Goal: Task Accomplishment & Management: Use online tool/utility

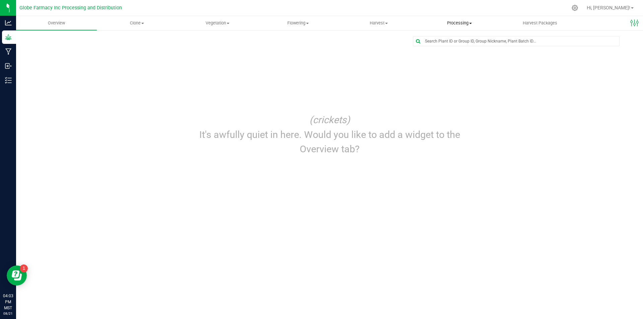
click at [460, 20] on span "Processing" at bounding box center [459, 23] width 80 height 6
click at [456, 47] on span "Processing harvests" at bounding box center [450, 49] width 62 height 6
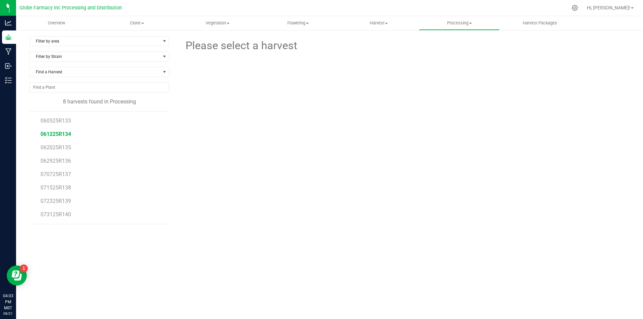
click at [69, 132] on span "061225R134" at bounding box center [56, 134] width 30 height 6
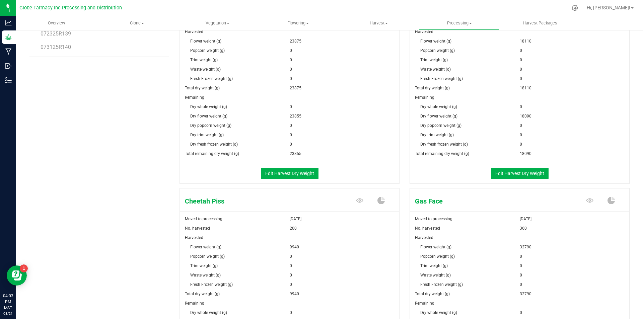
scroll to position [302, 0]
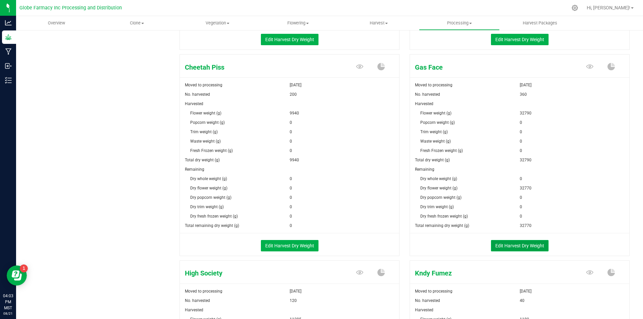
click at [502, 243] on button "Edit Harvest Dry Weight" at bounding box center [520, 245] width 58 height 11
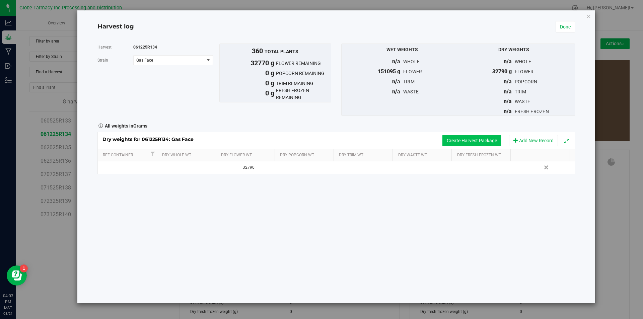
click at [478, 146] on button "Create Harvest Package" at bounding box center [472, 140] width 59 height 11
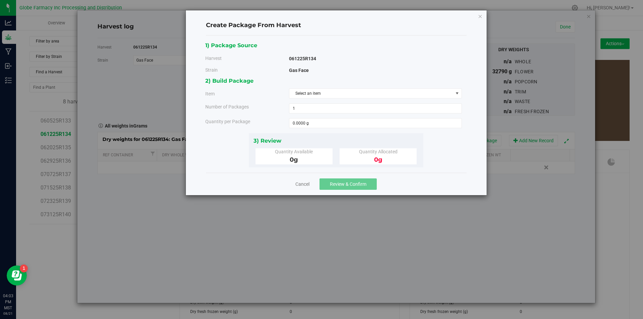
click at [381, 101] on div "2) Build Package Item Select an item Big League Sherb x Triple Burger B Bulk In…" at bounding box center [336, 104] width 262 height 57
click at [381, 93] on span "Select an item" at bounding box center [371, 93] width 164 height 9
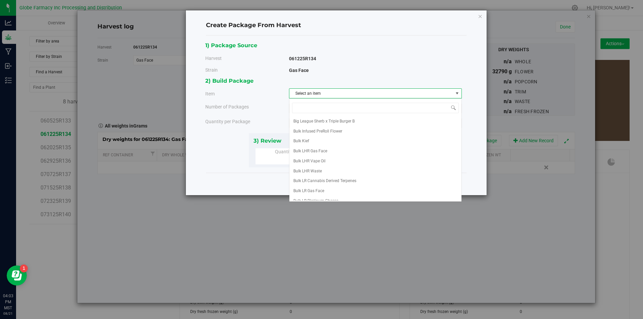
click at [381, 93] on span "Select an item" at bounding box center [371, 93] width 164 height 9
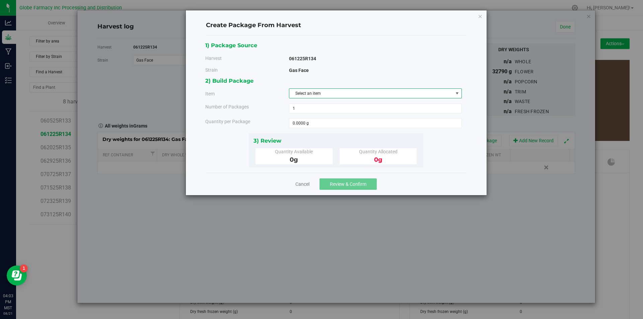
click at [381, 93] on span "Select an item" at bounding box center [371, 93] width 164 height 9
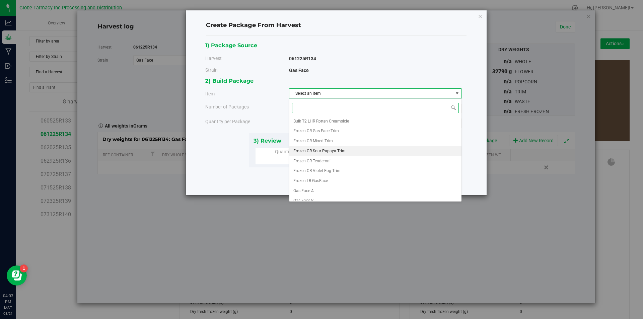
scroll to position [125, 0]
click at [329, 188] on li "Gas Face A" at bounding box center [375, 186] width 172 height 10
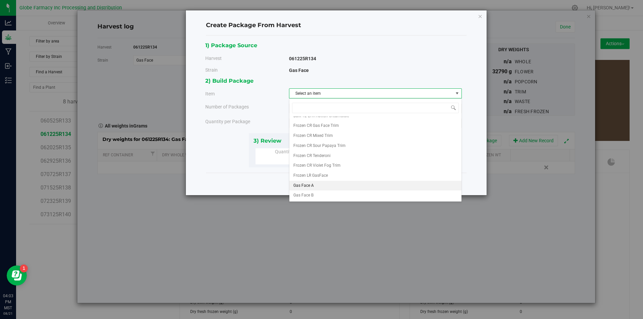
click at [329, 188] on div "Select an item Big League Sherb x Triple Burger B Bulk Infused PreRoll Flower B…" at bounding box center [375, 151] width 173 height 104
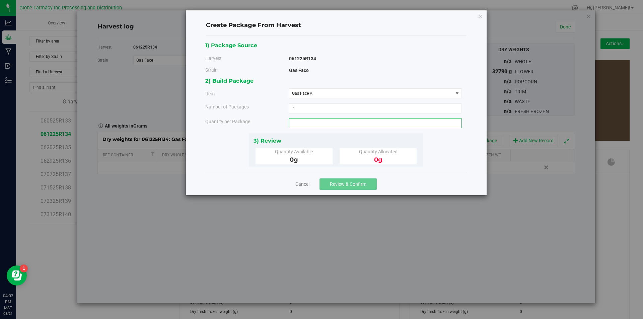
click at [317, 115] on div "2) Build Package Item Gas Face A Big League Sherb x Triple Burger B Bulk Infuse…" at bounding box center [336, 104] width 262 height 57
type input "0.0000 g"
click at [317, 115] on div "2) Build Package Item Gas Face A Big League Sherb x Triple Burger B Bulk Infuse…" at bounding box center [336, 104] width 262 height 57
click at [318, 125] on span at bounding box center [375, 123] width 173 height 10
type input "3100"
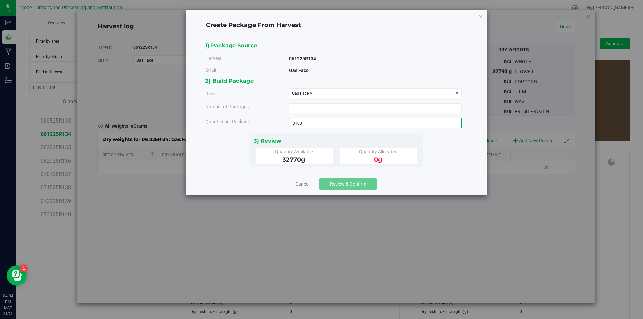
type input "3100.0000 g"
click at [338, 188] on button "Review & Confirm" at bounding box center [348, 184] width 57 height 11
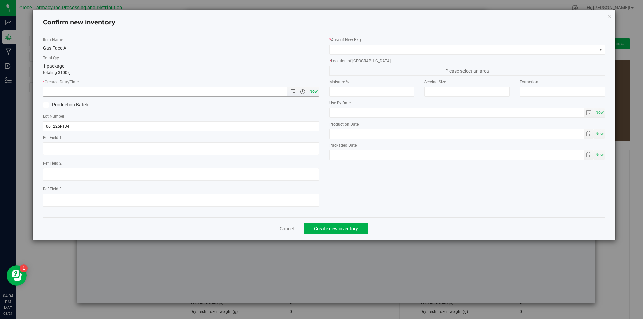
click at [313, 92] on span "Now" at bounding box center [313, 92] width 11 height 10
type input "[DATE] 4:04 PM"
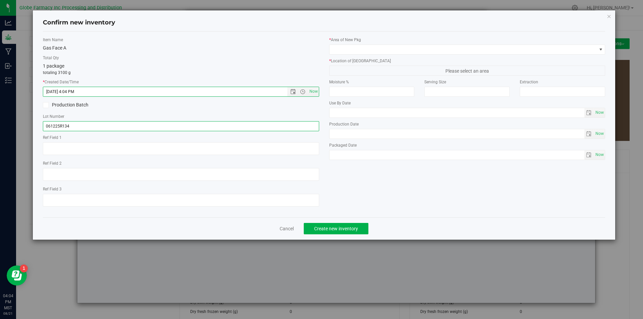
click at [102, 130] on input "061225R134" at bounding box center [181, 126] width 276 height 10
type input "061225R134-GF"
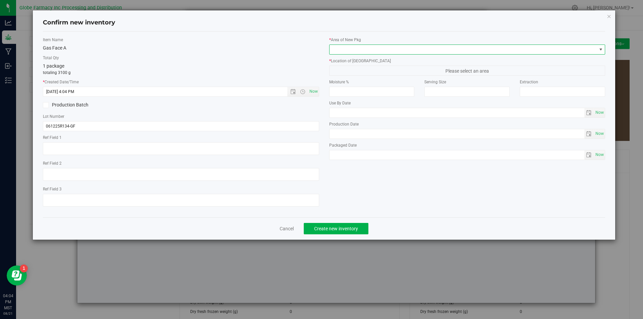
click at [346, 50] on span at bounding box center [463, 49] width 267 height 9
click at [355, 48] on span at bounding box center [463, 49] width 267 height 9
click at [355, 49] on span at bounding box center [463, 49] width 267 height 9
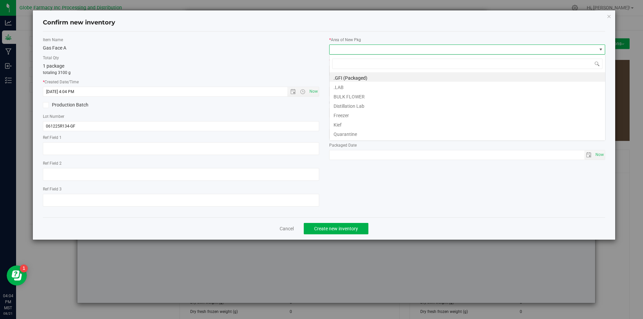
scroll to position [10, 276]
click at [349, 96] on li "BULK FLOWER" at bounding box center [468, 95] width 276 height 9
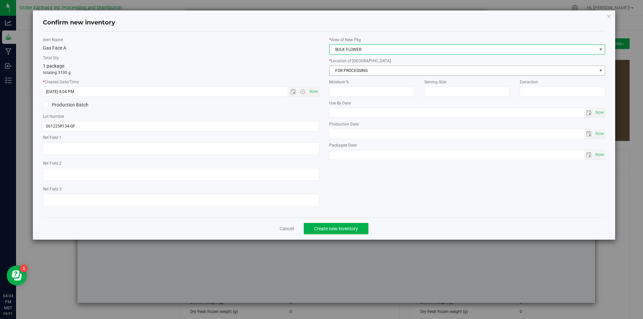
click at [353, 70] on span "FOR PROCESSING" at bounding box center [463, 70] width 267 height 9
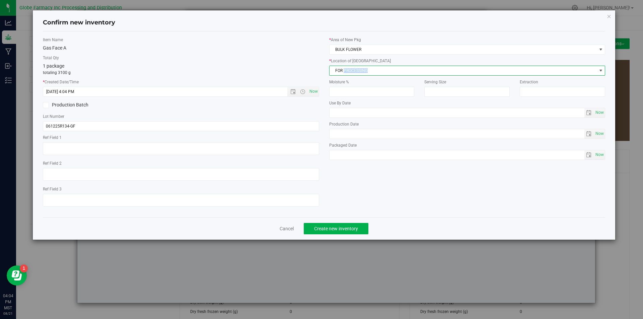
click at [352, 75] on span "FOR PROCESSING" at bounding box center [463, 70] width 267 height 9
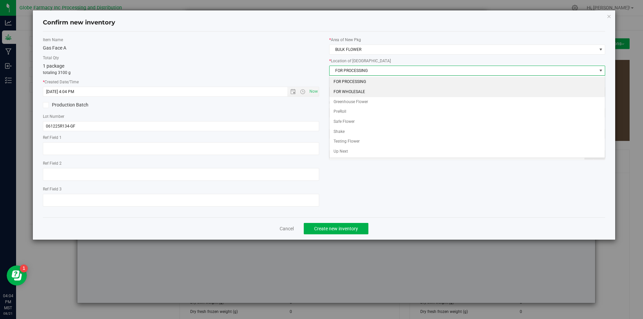
click at [351, 93] on li "FOR WHOLESALE" at bounding box center [468, 92] width 276 height 10
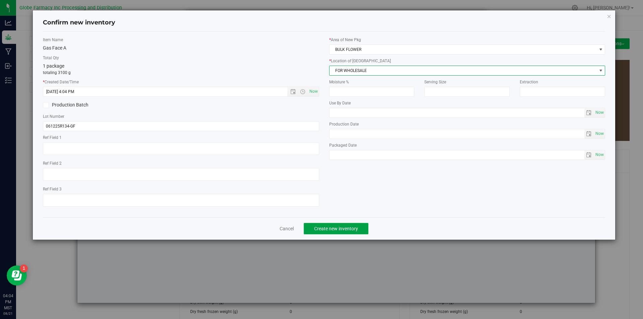
click at [344, 228] on span "Create new inventory" at bounding box center [336, 228] width 44 height 5
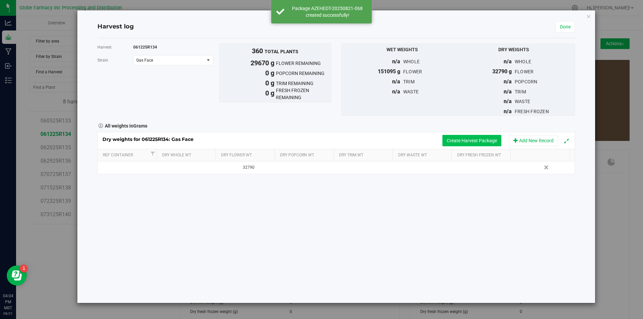
click at [452, 141] on button "Create Harvest Package" at bounding box center [472, 140] width 59 height 11
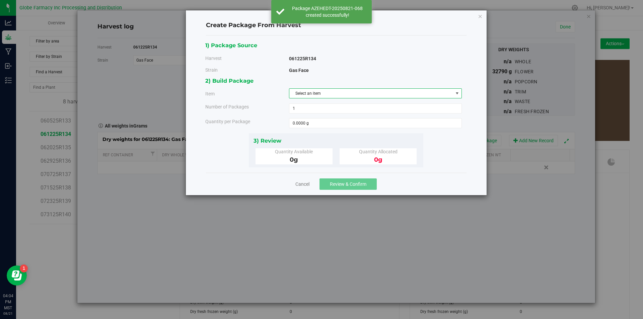
click at [330, 93] on span "Select an item" at bounding box center [371, 93] width 164 height 9
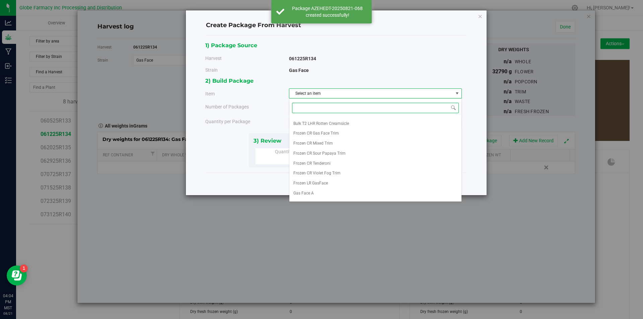
scroll to position [125, 0]
click at [314, 188] on li "Gas Face A" at bounding box center [375, 186] width 172 height 10
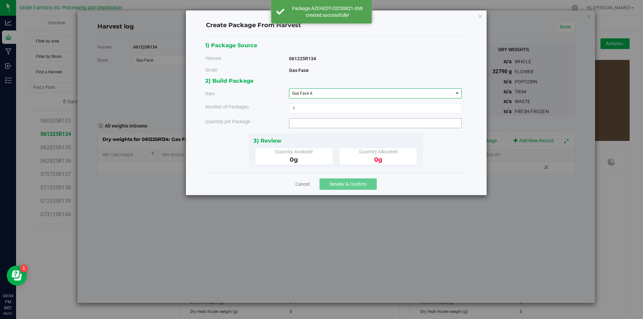
click at [314, 127] on span at bounding box center [375, 123] width 173 height 10
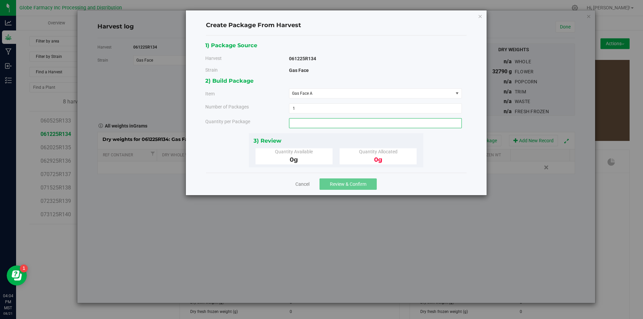
click at [314, 127] on input "text" at bounding box center [375, 123] width 172 height 9
type input "3050"
type input "3050.0000 g"
click at [352, 182] on span "Review & Confirm" at bounding box center [348, 184] width 37 height 5
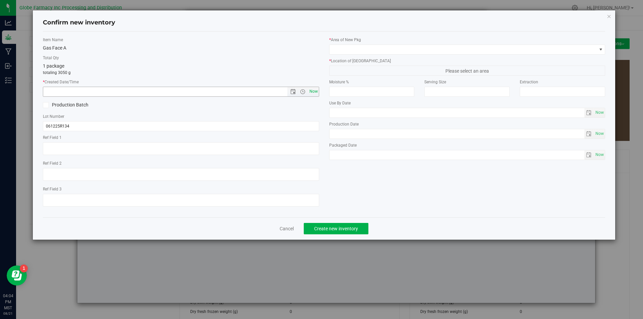
click at [316, 93] on span "Now" at bounding box center [313, 92] width 11 height 10
type input "[DATE] 4:04 PM"
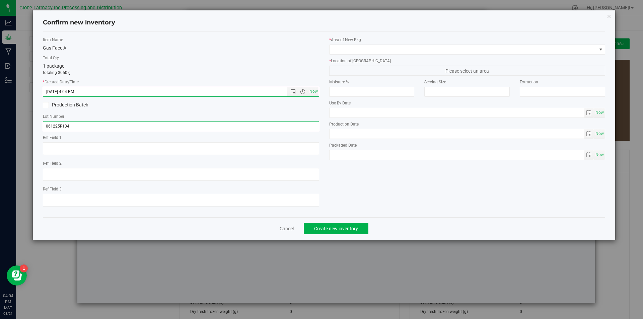
click at [79, 126] on input "061225R134" at bounding box center [181, 126] width 276 height 10
type input "061225R134-GF"
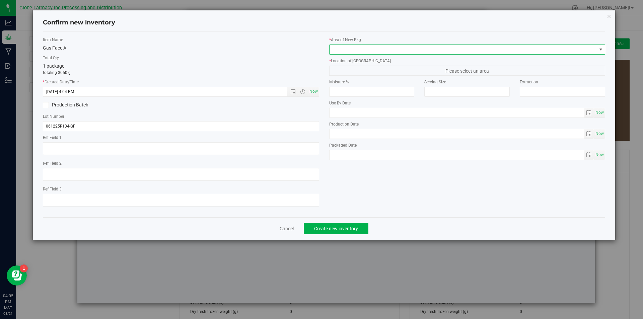
click at [442, 51] on span at bounding box center [463, 49] width 267 height 9
click at [406, 49] on span at bounding box center [463, 49] width 267 height 9
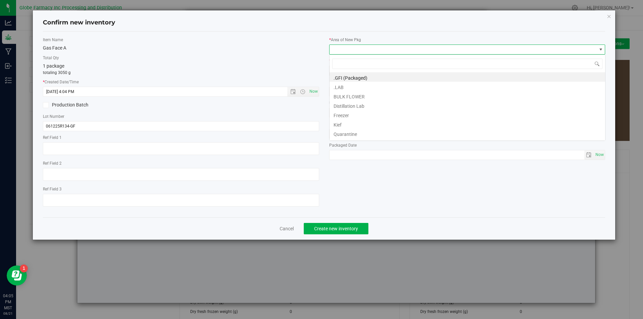
click at [406, 49] on span at bounding box center [463, 49] width 267 height 9
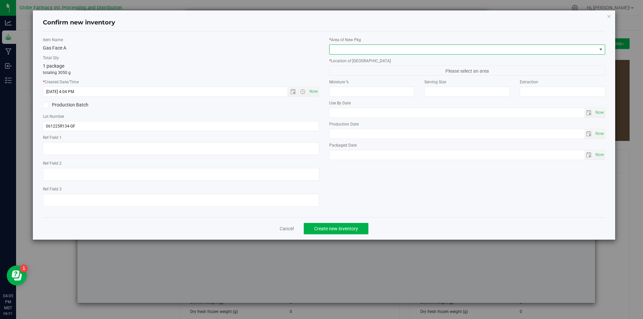
click at [399, 52] on span at bounding box center [463, 49] width 267 height 9
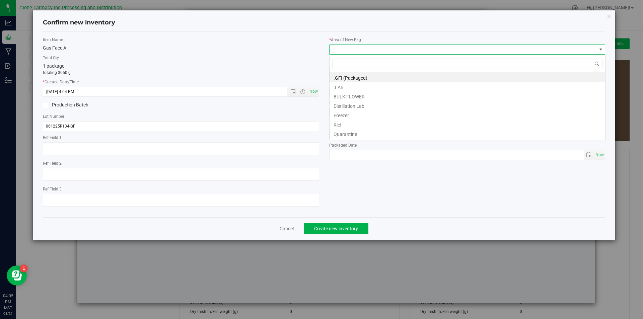
scroll to position [10, 276]
click at [360, 97] on li "BULK FLOWER" at bounding box center [468, 95] width 276 height 9
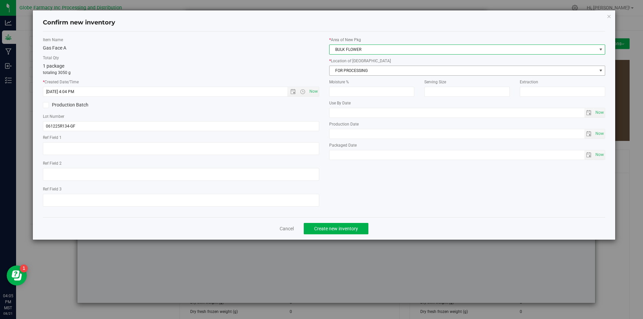
click at [369, 71] on span "FOR PROCESSING" at bounding box center [463, 70] width 267 height 9
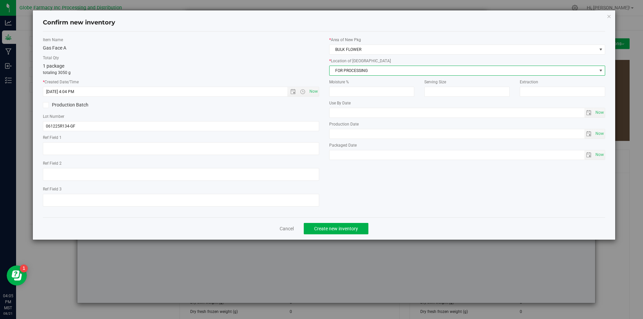
click at [370, 71] on span "FOR PROCESSING" at bounding box center [463, 70] width 267 height 9
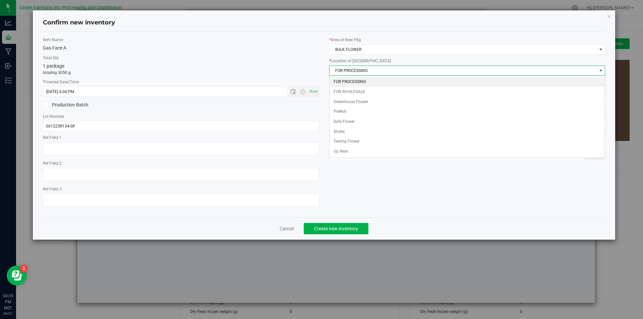
click at [370, 71] on span "FOR PROCESSING" at bounding box center [463, 70] width 267 height 9
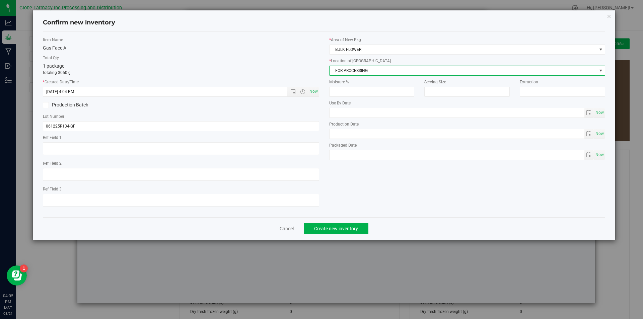
click at [370, 71] on span "FOR PROCESSING" at bounding box center [463, 70] width 267 height 9
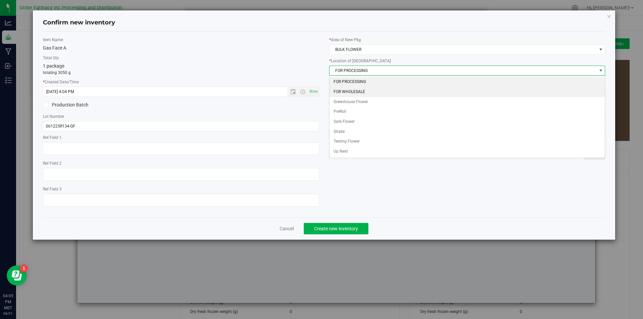
click at [364, 88] on li "FOR WHOLESALE" at bounding box center [468, 92] width 276 height 10
click at [364, 88] on \}\}-list "FOR PROCESSING FOR WHOLESALE Greenhouse Flower PreRoll Safe Flower Shake Testin…" at bounding box center [467, 117] width 276 height 83
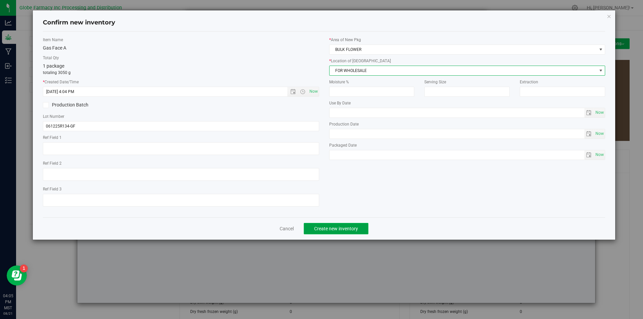
click at [343, 226] on span "Create new inventory" at bounding box center [336, 228] width 44 height 5
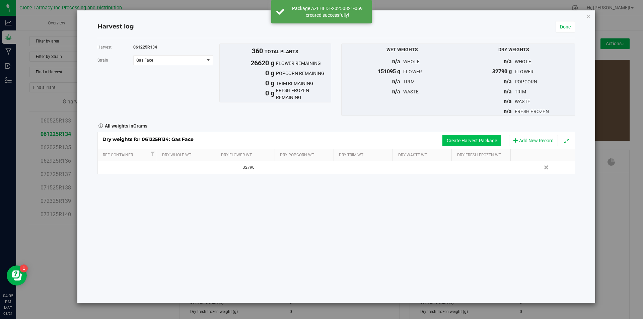
click at [472, 139] on button "Create Harvest Package" at bounding box center [472, 140] width 59 height 11
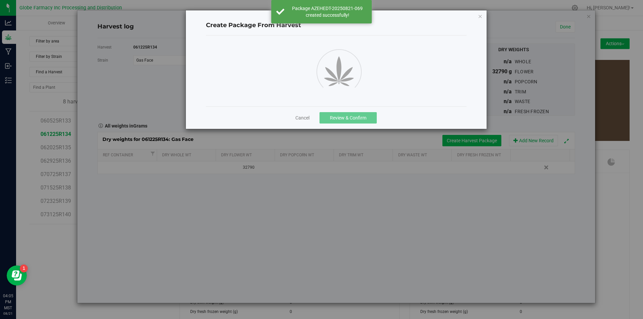
click at [472, 139] on div "Create Package From Harvest Cancel Review & Confirm" at bounding box center [324, 159] width 648 height 319
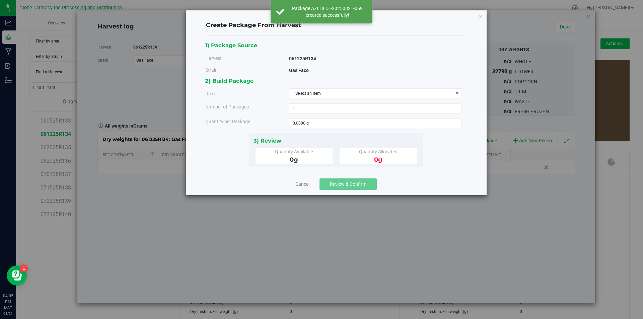
click at [344, 99] on div "2) Build Package Item Select an item Big League Sherb x Triple Burger B Bulk In…" at bounding box center [336, 104] width 262 height 57
click at [344, 94] on span "Select an item" at bounding box center [371, 93] width 164 height 9
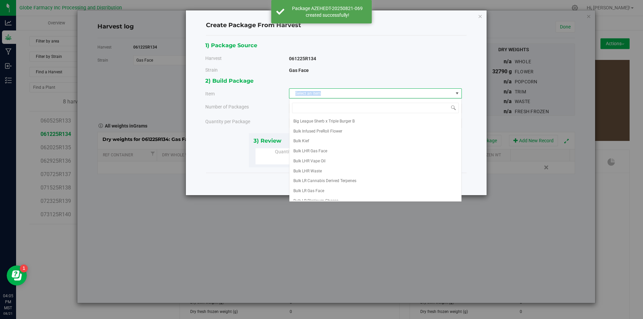
click at [344, 94] on span "Select an item" at bounding box center [371, 93] width 164 height 9
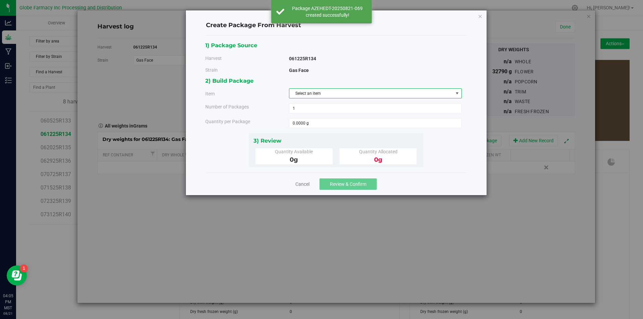
click at [345, 88] on div "2) Build Package Item Select an item Big League Sherb x Triple Burger B Bulk In…" at bounding box center [336, 104] width 262 height 57
click at [344, 94] on span "Select an item" at bounding box center [371, 93] width 164 height 9
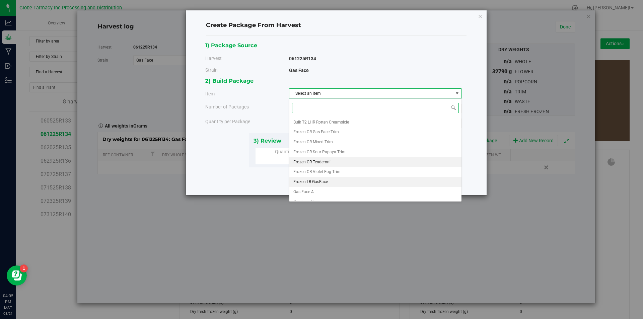
scroll to position [125, 0]
click at [330, 185] on li "Gas Face A" at bounding box center [375, 186] width 172 height 10
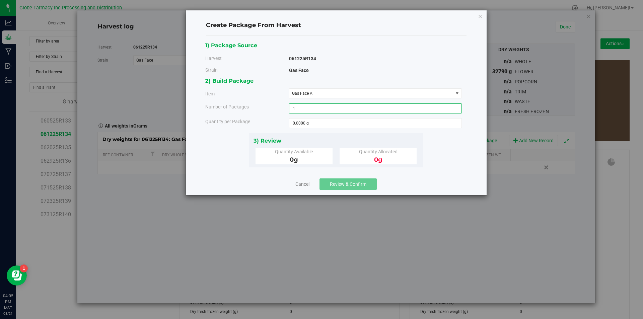
click at [300, 107] on span "1 1" at bounding box center [375, 109] width 173 height 10
type input "3"
type input "3000"
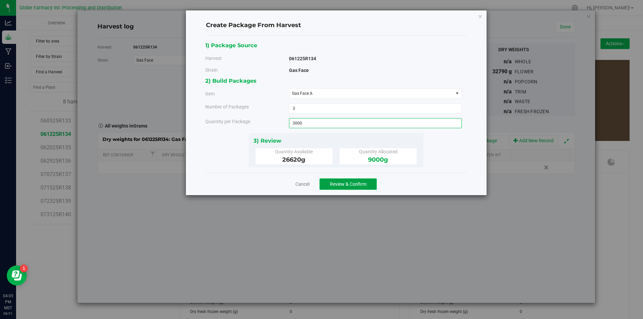
click at [331, 180] on button "Review & Confirm" at bounding box center [348, 184] width 57 height 11
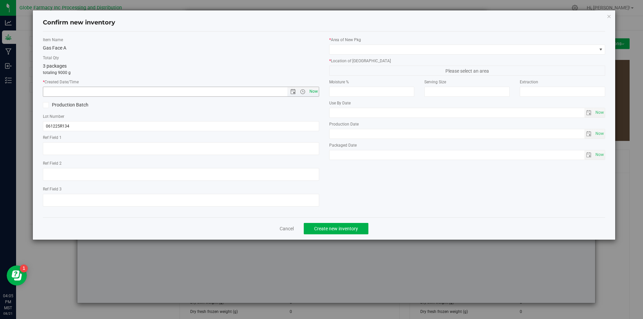
click at [315, 89] on span "Now" at bounding box center [313, 92] width 11 height 10
type input "[DATE] 4:05 PM"
click at [315, 89] on span "Now" at bounding box center [313, 92] width 11 height 10
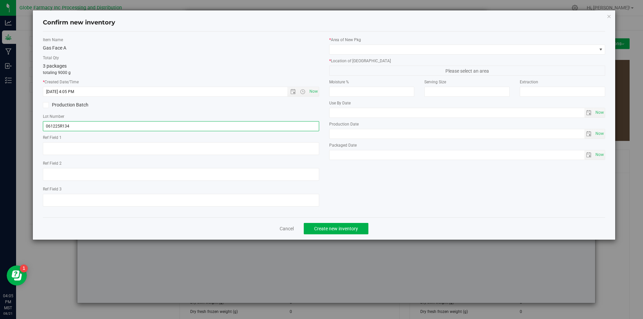
click at [87, 124] on input "061225R134" at bounding box center [181, 126] width 276 height 10
type input "061225R134-GF"
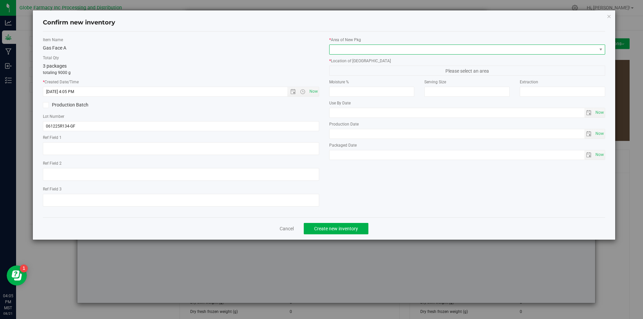
click at [380, 49] on span at bounding box center [463, 49] width 267 height 9
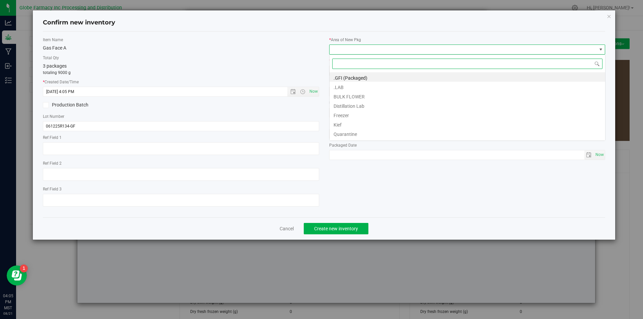
scroll to position [10, 276]
click at [367, 99] on li "BULK FLOWER" at bounding box center [468, 95] width 276 height 9
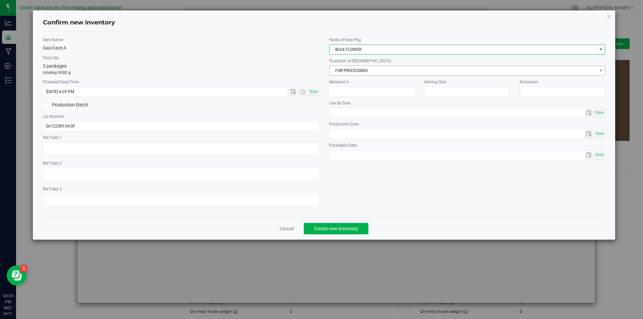
click at [371, 70] on span "FOR PROCESSING" at bounding box center [463, 70] width 267 height 9
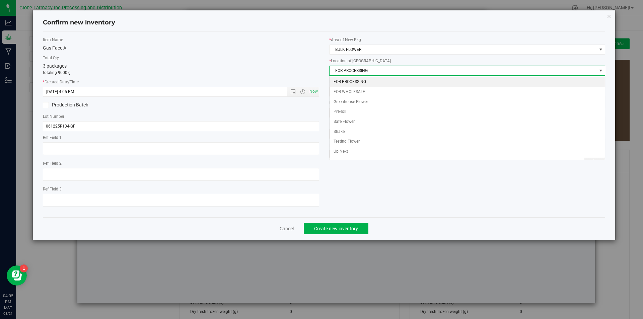
click at [371, 70] on span "FOR PROCESSING" at bounding box center [463, 70] width 267 height 9
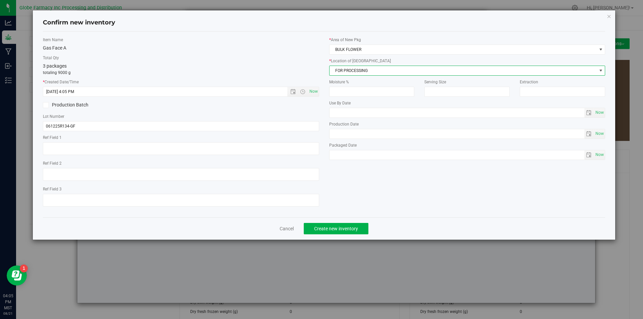
click at [371, 70] on span "FOR PROCESSING" at bounding box center [463, 70] width 267 height 9
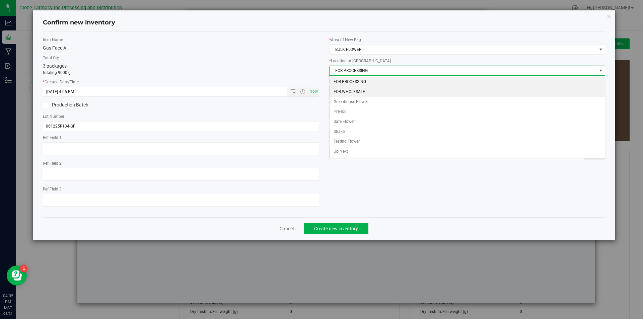
click at [364, 89] on li "FOR WHOLESALE" at bounding box center [468, 92] width 276 height 10
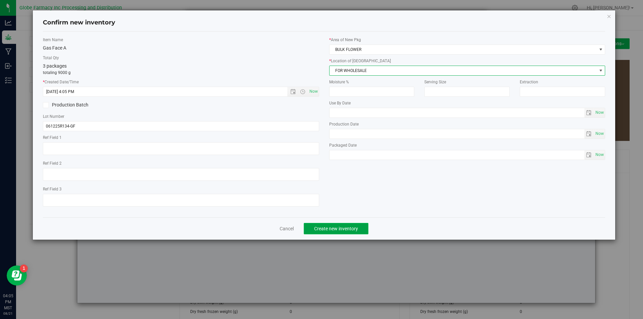
click at [339, 230] on span "Create new inventory" at bounding box center [336, 228] width 44 height 5
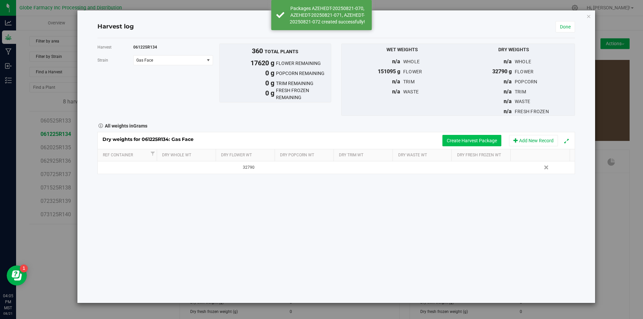
click at [471, 136] on button "Create Harvest Package" at bounding box center [472, 140] width 59 height 11
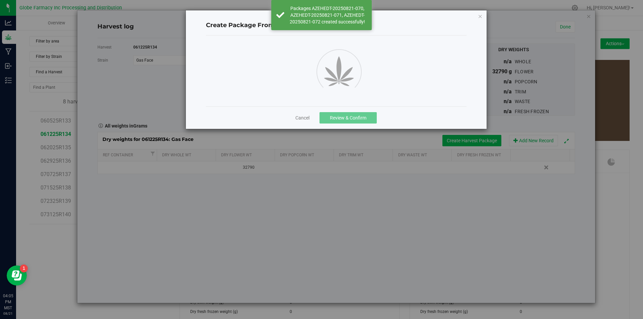
click at [471, 136] on div "Create Package From Harvest Cancel Review & Confirm" at bounding box center [324, 159] width 648 height 319
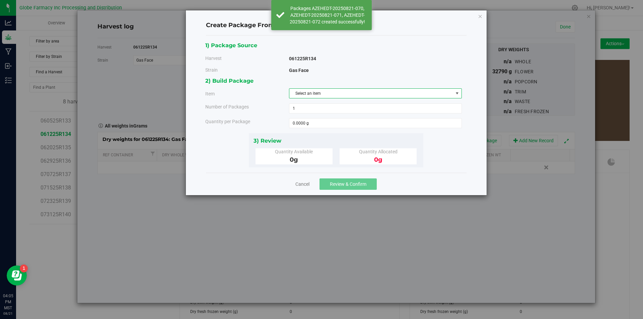
click at [377, 92] on span "Select an item" at bounding box center [371, 93] width 164 height 9
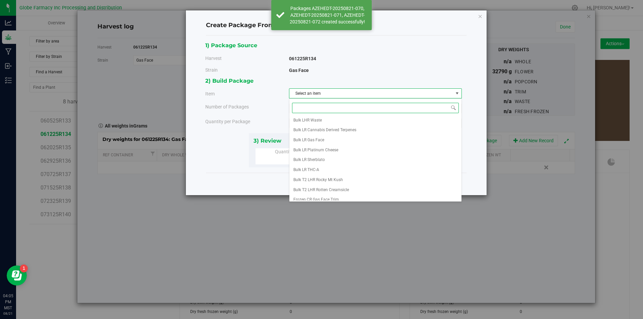
scroll to position [125, 0]
click at [357, 184] on li "Gas Face A" at bounding box center [375, 186] width 172 height 10
click at [357, 184] on div "Select an item Big League Sherb x Triple Burger B Bulk Infused PreRoll Flower B…" at bounding box center [375, 151] width 173 height 104
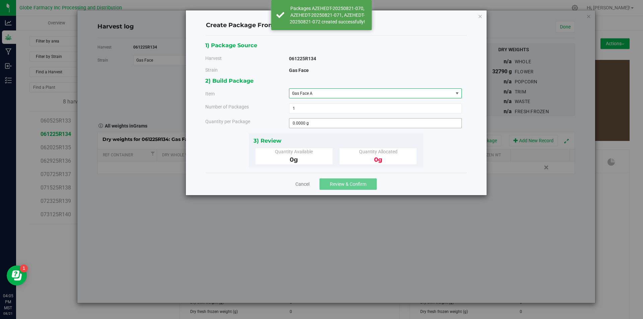
click at [314, 123] on span "0.0000 g 0" at bounding box center [375, 123] width 173 height 10
drag, startPoint x: 314, startPoint y: 123, endPoint x: 314, endPoint y: 117, distance: 6.0
click at [314, 123] on input "text" at bounding box center [375, 123] width 172 height 9
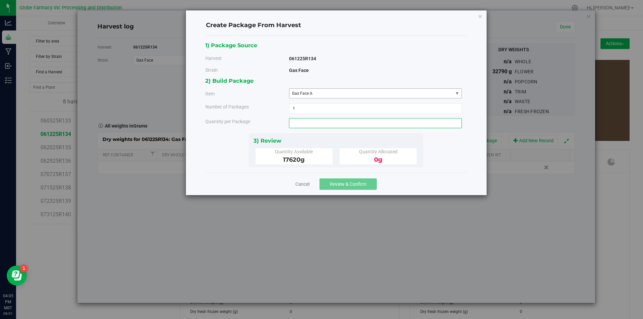
type input "0.0000 g"
click at [455, 90] on span "select" at bounding box center [457, 93] width 8 height 9
click at [458, 92] on span "select" at bounding box center [457, 93] width 5 height 5
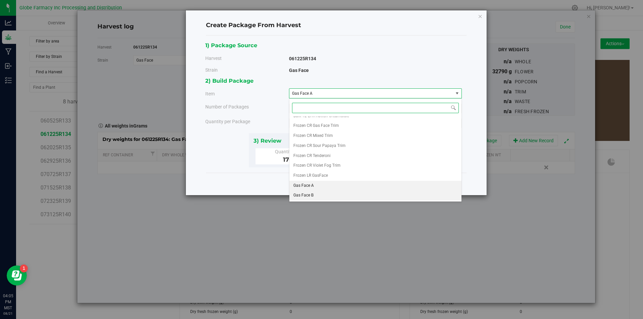
click at [317, 194] on li "Gas Face B" at bounding box center [375, 196] width 172 height 10
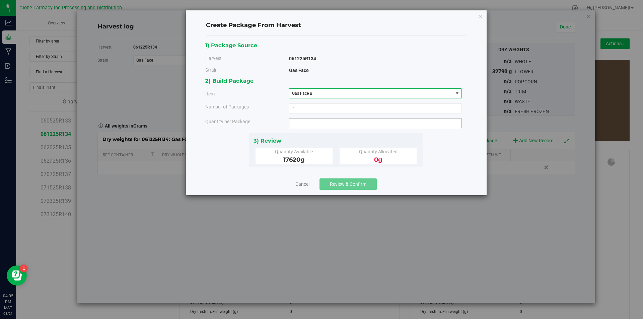
click at [319, 125] on span at bounding box center [375, 123] width 173 height 10
type input "3000"
type input "3000.0000 g"
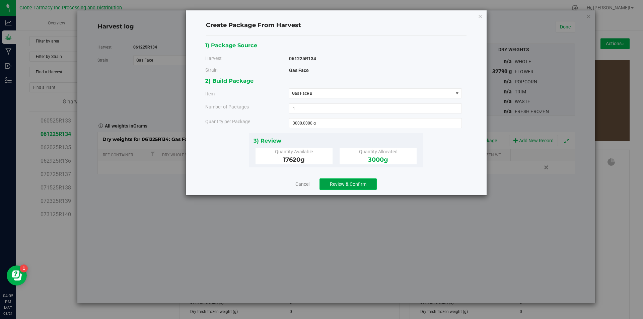
click at [358, 187] on button "Review & Confirm" at bounding box center [348, 184] width 57 height 11
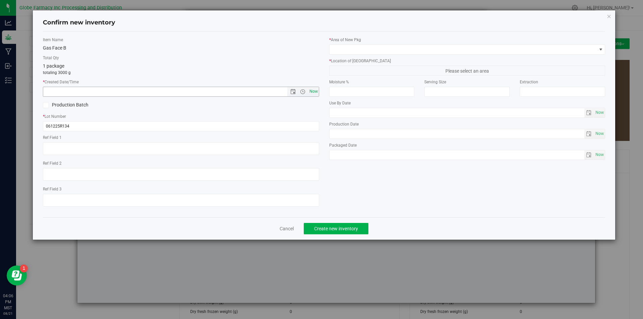
click at [315, 92] on span "Now" at bounding box center [313, 92] width 11 height 10
type input "[DATE] 4:06 PM"
click at [315, 92] on span "Now" at bounding box center [313, 92] width 11 height 10
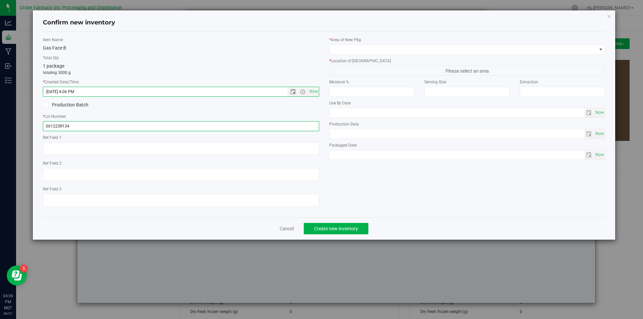
click at [115, 127] on input "061225R134" at bounding box center [181, 126] width 276 height 10
type input "061225R134-GF"
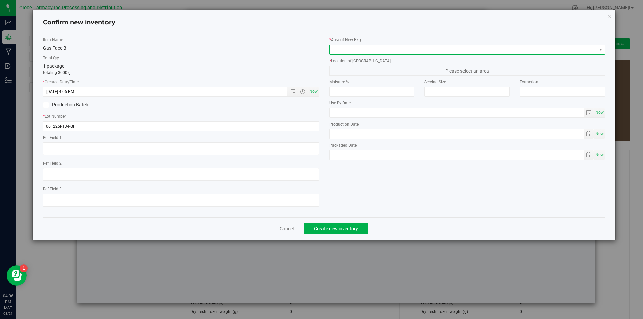
click at [341, 52] on span at bounding box center [463, 49] width 267 height 9
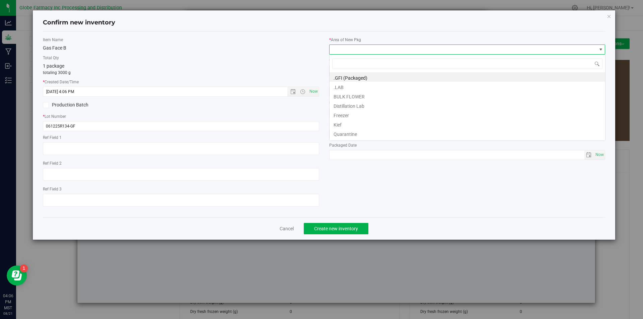
click at [341, 52] on span at bounding box center [463, 49] width 267 height 9
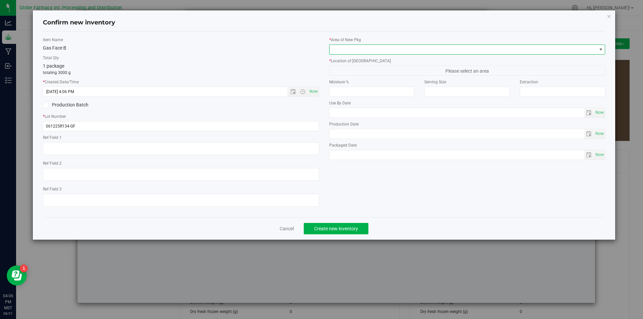
click at [341, 52] on span at bounding box center [463, 49] width 267 height 9
click at [385, 50] on span at bounding box center [463, 49] width 267 height 9
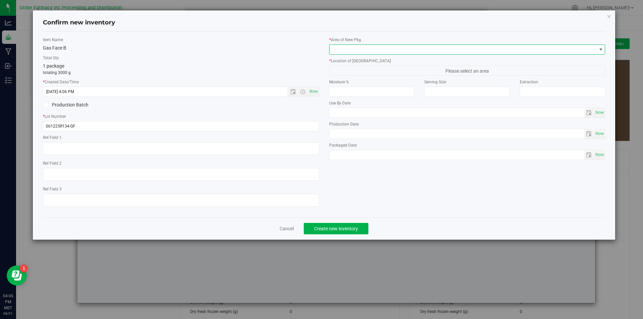
click at [385, 50] on span at bounding box center [463, 49] width 267 height 9
click at [417, 52] on span at bounding box center [463, 49] width 267 height 9
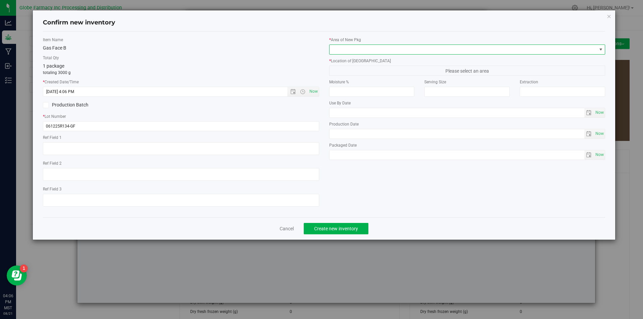
click at [442, 52] on span at bounding box center [463, 49] width 267 height 9
click at [603, 49] on span at bounding box center [600, 49] width 5 height 5
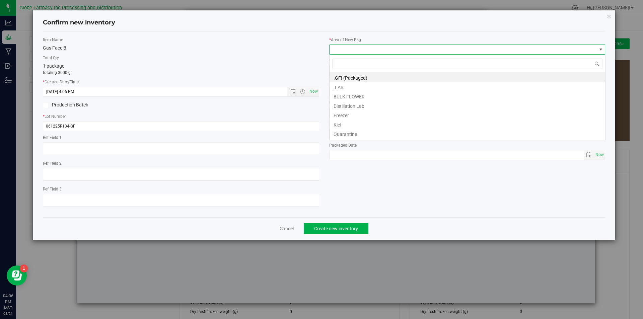
scroll to position [10, 276]
click at [457, 97] on li "BULK FLOWER" at bounding box center [468, 95] width 276 height 9
click at [457, 97] on div "Moisture % Serving Size Extraction Use By Date Now Production Date Now" at bounding box center [467, 119] width 276 height 81
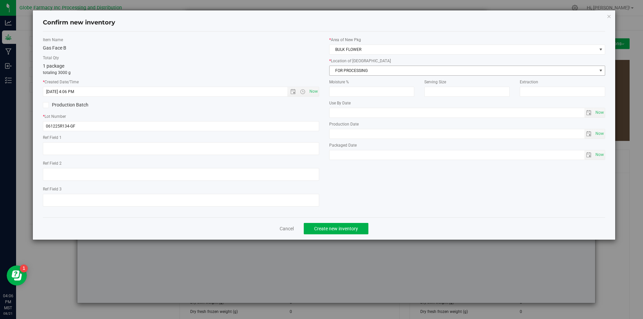
click at [427, 68] on span "FOR PROCESSING" at bounding box center [463, 70] width 267 height 9
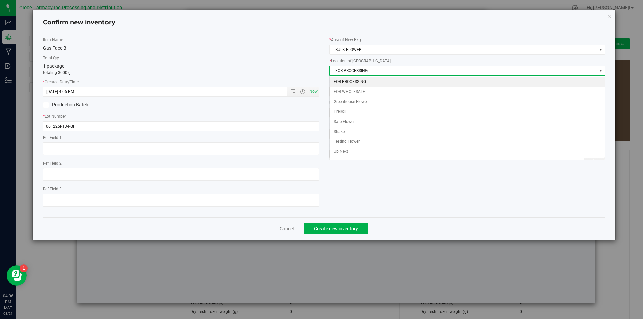
click at [427, 68] on span "FOR PROCESSING" at bounding box center [463, 70] width 267 height 9
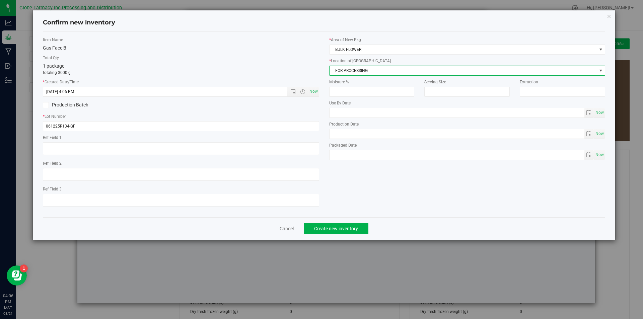
click at [426, 69] on span "FOR PROCESSING" at bounding box center [463, 70] width 267 height 9
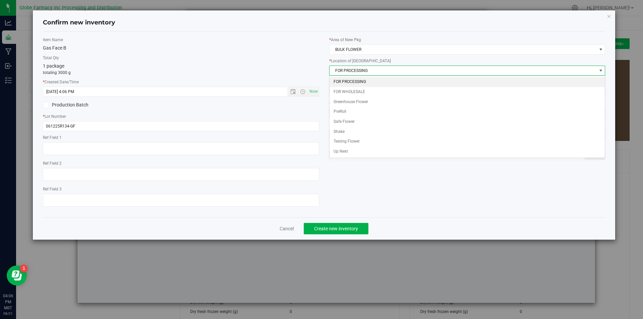
click at [401, 83] on li "FOR PROCESSING" at bounding box center [468, 82] width 276 height 10
click at [401, 83] on \}\}_listbox "FOR PROCESSING FOR WHOLESALE Greenhouse Flower PreRoll Safe Flower Shake Testin…" at bounding box center [468, 117] width 276 height 80
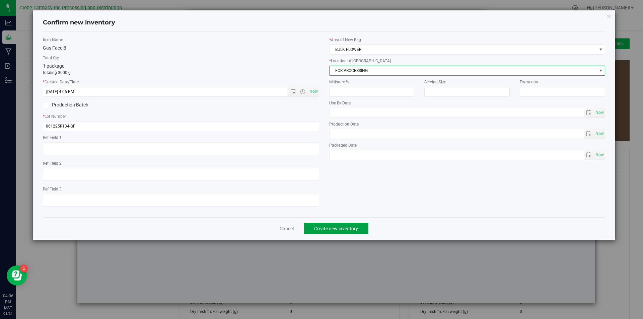
click at [345, 226] on span "Create new inventory" at bounding box center [336, 228] width 44 height 5
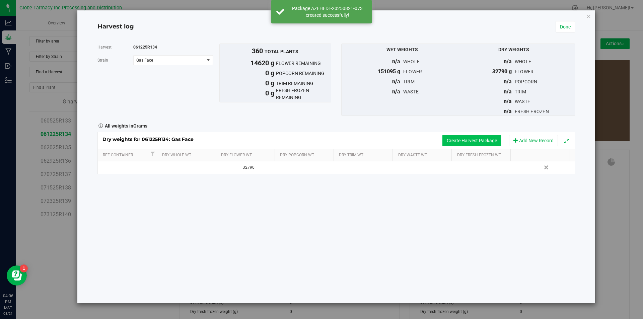
click at [470, 139] on button "Create Harvest Package" at bounding box center [472, 140] width 59 height 11
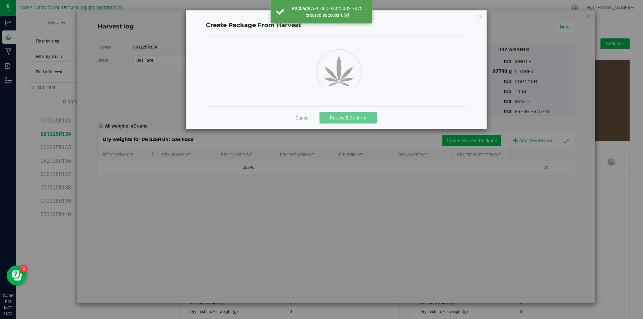
click at [470, 139] on div "Create Package From Harvest Cancel Review & Confirm" at bounding box center [324, 159] width 648 height 319
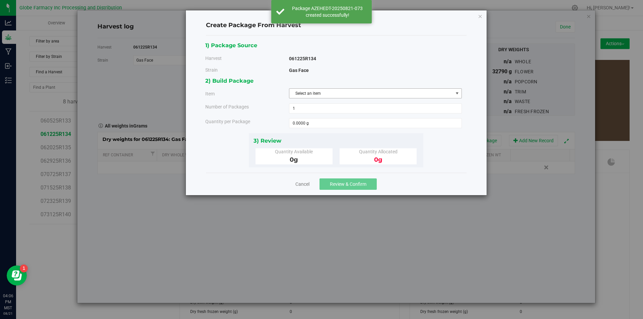
click at [389, 94] on span "Select an item" at bounding box center [371, 93] width 164 height 9
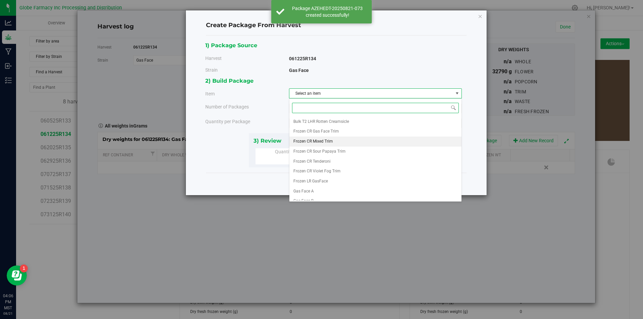
scroll to position [125, 0]
click at [314, 196] on span "Gas Face B" at bounding box center [303, 195] width 20 height 9
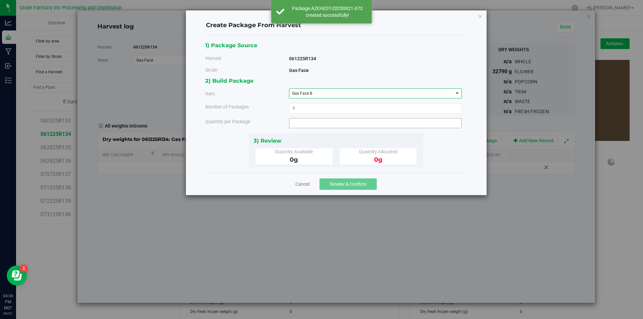
click at [317, 123] on span at bounding box center [375, 123] width 173 height 10
click at [317, 123] on input "text" at bounding box center [375, 123] width 172 height 9
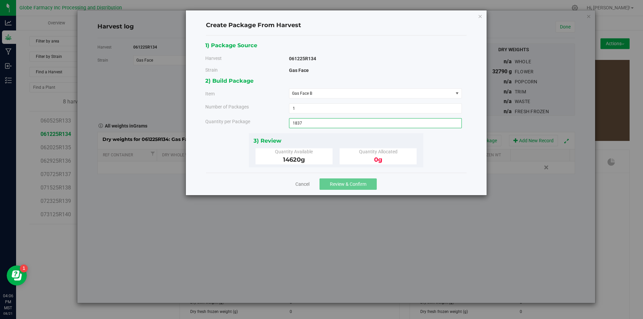
type input "1837"
type input "1837.0000 g"
click at [350, 182] on span "Review & Confirm" at bounding box center [348, 184] width 37 height 5
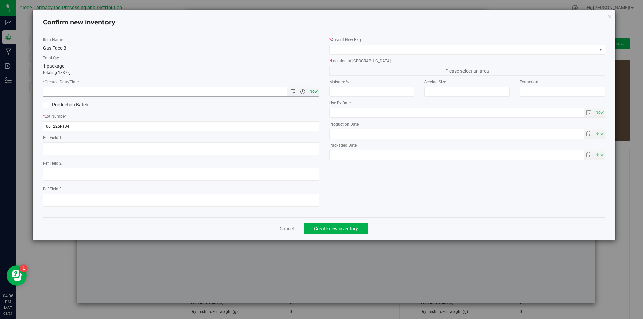
click at [317, 92] on span "Now" at bounding box center [313, 92] width 11 height 10
type input "[DATE] 4:06 PM"
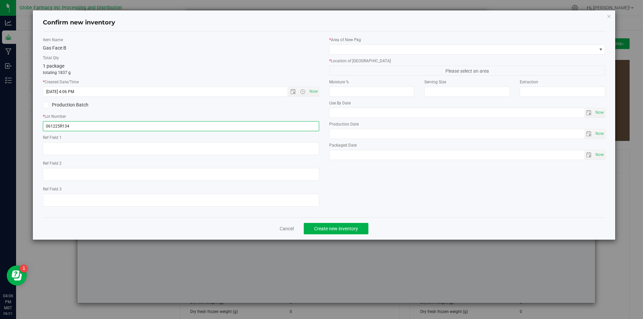
click at [111, 129] on input "061225R134" at bounding box center [181, 126] width 276 height 10
type input "061225R134-GF"
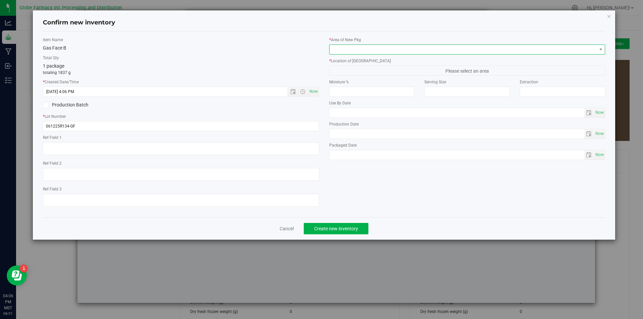
click at [413, 53] on span at bounding box center [463, 49] width 267 height 9
click at [369, 54] on span at bounding box center [463, 49] width 267 height 9
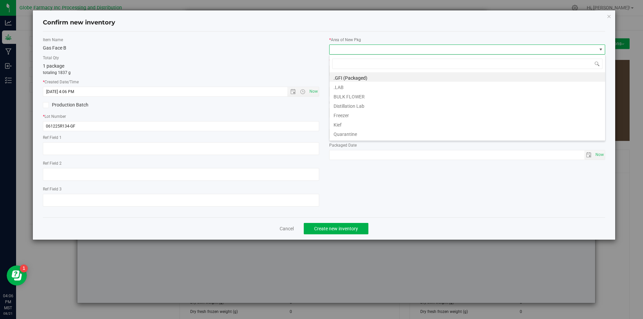
scroll to position [10, 276]
click at [351, 97] on li "BULK FLOWER" at bounding box center [468, 95] width 276 height 9
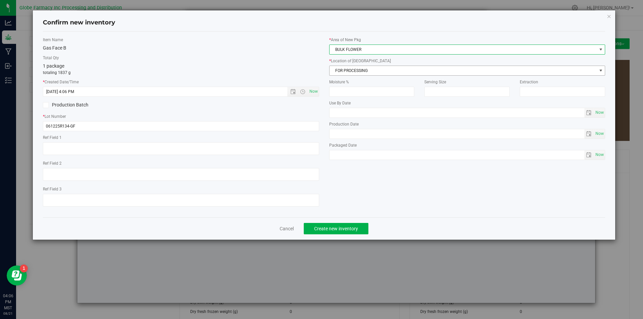
click at [363, 72] on span "FOR PROCESSING" at bounding box center [463, 70] width 267 height 9
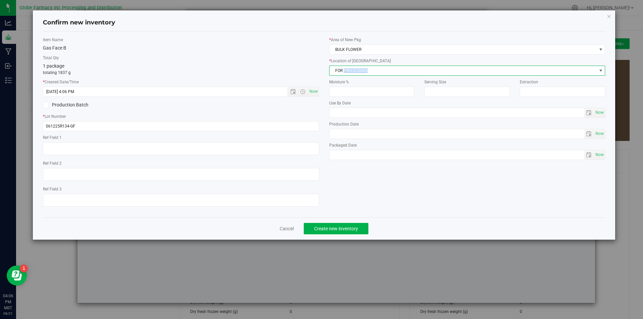
click at [363, 72] on span "FOR PROCESSING" at bounding box center [463, 70] width 267 height 9
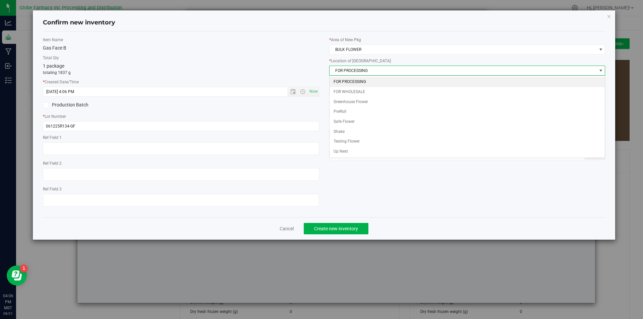
click at [363, 72] on span "FOR PROCESSING" at bounding box center [463, 70] width 267 height 9
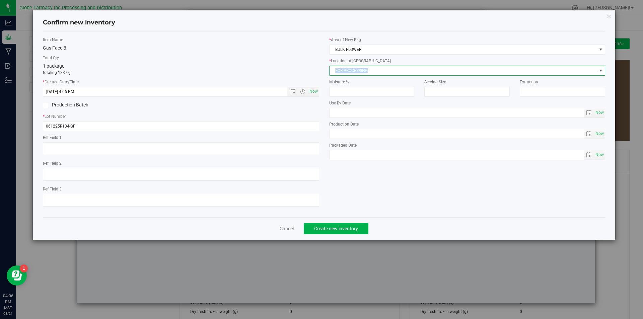
click at [363, 72] on span "FOR PROCESSING" at bounding box center [463, 70] width 267 height 9
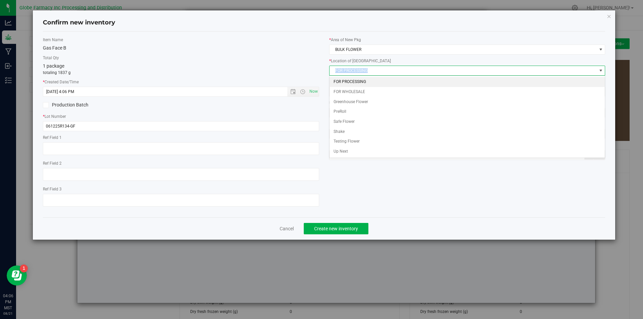
click at [360, 79] on li "FOR PROCESSING" at bounding box center [468, 82] width 276 height 10
click at [360, 79] on \}\}_listbox "FOR PROCESSING FOR WHOLESALE Greenhouse Flower PreRoll Safe Flower Shake Testin…" at bounding box center [468, 117] width 276 height 80
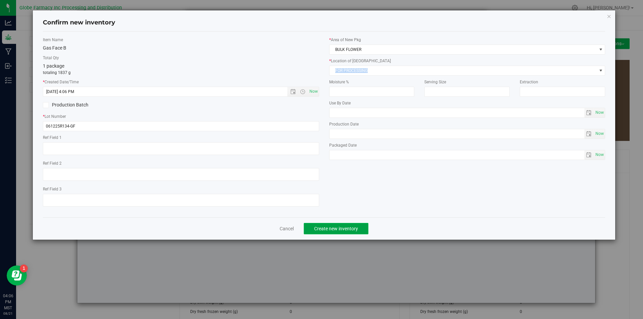
click at [330, 228] on span "Create new inventory" at bounding box center [336, 228] width 44 height 5
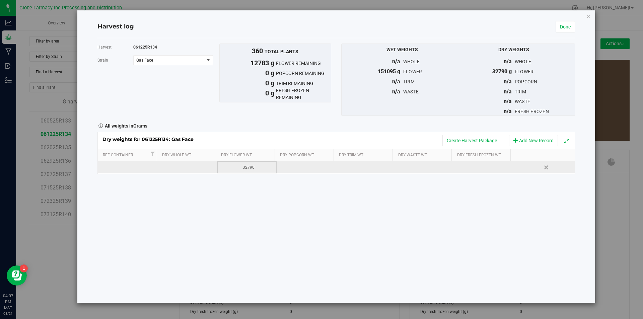
click at [248, 169] on div "32790" at bounding box center [249, 168] width 55 height 6
type input "3"
type input "20007"
click at [570, 25] on link "Done" at bounding box center [565, 26] width 19 height 11
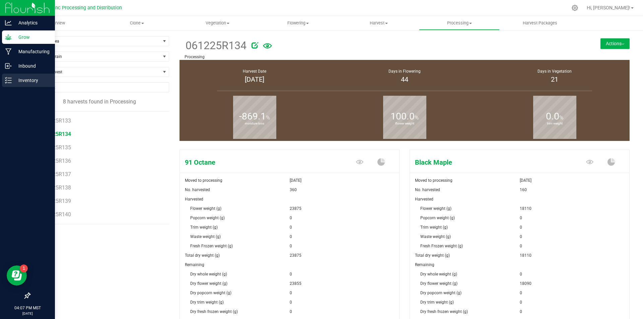
click at [10, 80] on line at bounding box center [10, 80] width 4 height 0
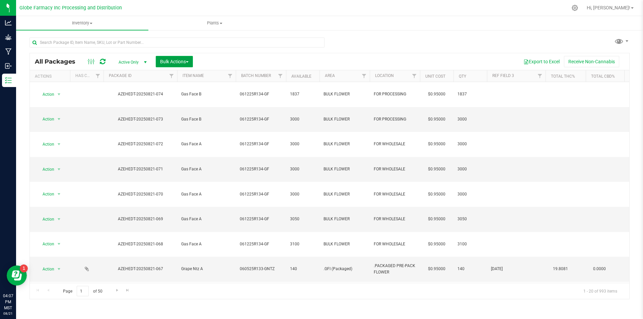
click at [170, 61] on span "Bulk Actions" at bounding box center [174, 61] width 28 height 5
click at [179, 110] on div "Print package labels" at bounding box center [184, 114] width 49 height 11
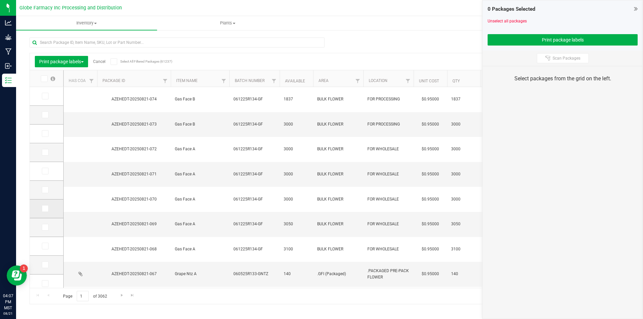
click at [47, 209] on icon at bounding box center [45, 209] width 4 height 0
click at [0, 0] on input "checkbox" at bounding box center [0, 0] width 0 height 0
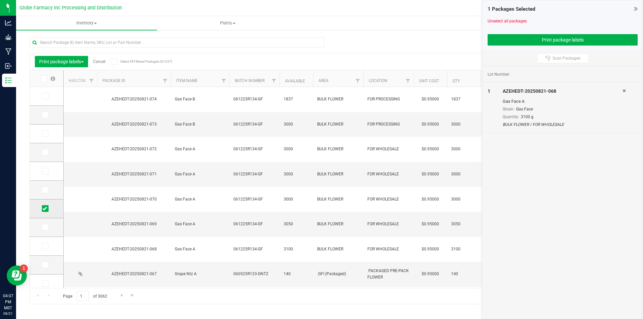
click at [47, 209] on icon at bounding box center [45, 209] width 4 height 0
click at [0, 0] on input "checkbox" at bounding box center [0, 0] width 0 height 0
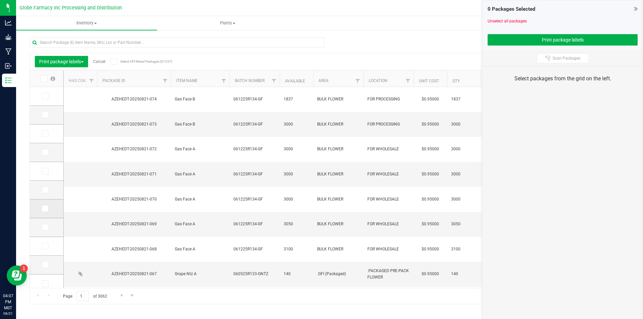
click at [44, 209] on icon at bounding box center [45, 209] width 4 height 0
click at [0, 0] on input "checkbox" at bounding box center [0, 0] width 0 height 0
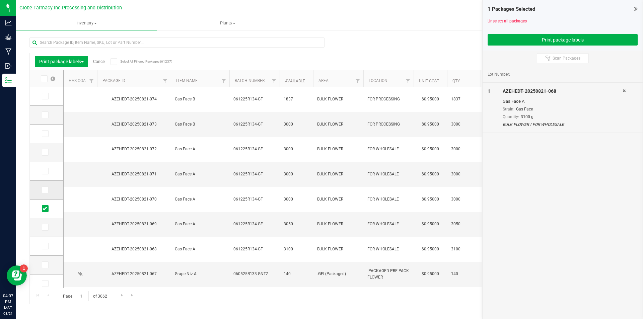
click at [44, 190] on icon at bounding box center [45, 190] width 4 height 0
click at [0, 0] on input "checkbox" at bounding box center [0, 0] width 0 height 0
click at [46, 171] on icon at bounding box center [45, 171] width 4 height 0
click at [0, 0] on input "checkbox" at bounding box center [0, 0] width 0 height 0
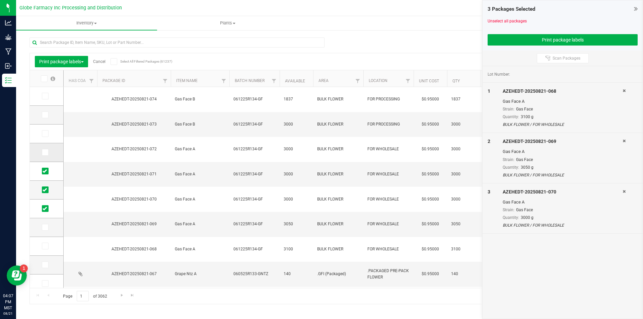
click at [47, 150] on span at bounding box center [45, 152] width 7 height 7
click at [0, 0] on input "checkbox" at bounding box center [0, 0] width 0 height 0
click at [48, 133] on span at bounding box center [45, 133] width 7 height 7
click at [0, 0] on input "checkbox" at bounding box center [0, 0] width 0 height 0
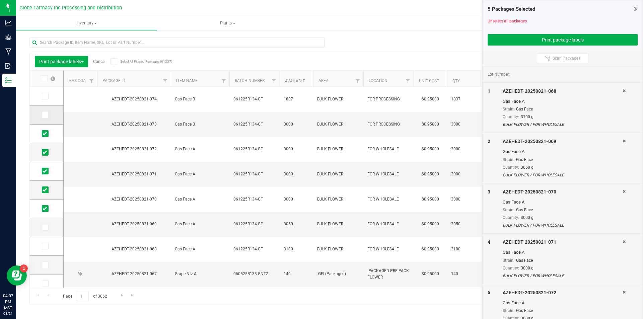
click at [46, 115] on icon at bounding box center [45, 115] width 4 height 0
click at [0, 0] on input "checkbox" at bounding box center [0, 0] width 0 height 0
click at [46, 96] on icon at bounding box center [45, 96] width 4 height 0
click at [0, 0] on input "checkbox" at bounding box center [0, 0] width 0 height 0
click at [544, 38] on button "Print package labels" at bounding box center [563, 39] width 150 height 11
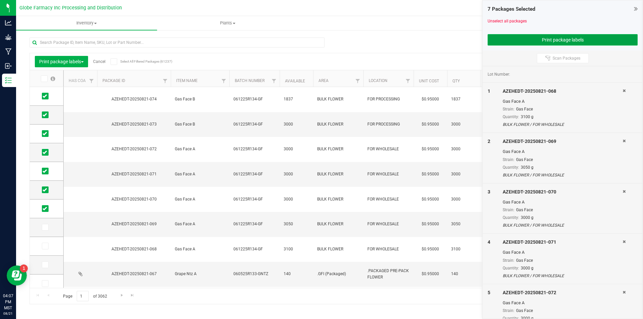
click at [544, 38] on button "Print package labels" at bounding box center [563, 39] width 150 height 11
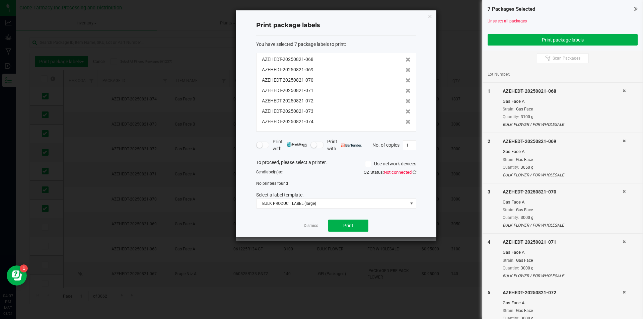
click at [369, 164] on icon at bounding box center [368, 164] width 4 height 0
click at [0, 0] on input "Use network devices" at bounding box center [0, 0] width 0 height 0
click at [369, 164] on icon at bounding box center [368, 164] width 4 height 0
click at [0, 0] on input "Use network devices" at bounding box center [0, 0] width 0 height 0
click at [369, 164] on icon at bounding box center [368, 164] width 4 height 0
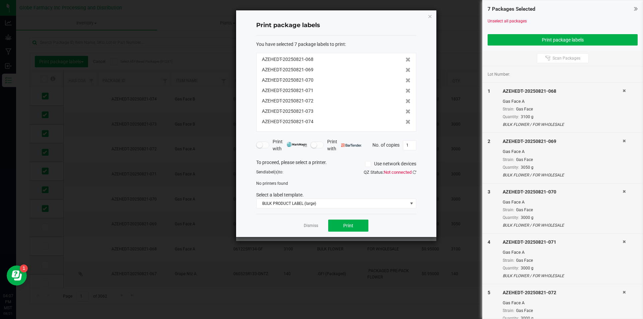
click at [0, 0] on input "Use network devices" at bounding box center [0, 0] width 0 height 0
click at [347, 229] on button "Print" at bounding box center [348, 226] width 40 height 12
click at [365, 164] on span at bounding box center [368, 164] width 6 height 6
click at [0, 0] on input "Use network devices" at bounding box center [0, 0] width 0 height 0
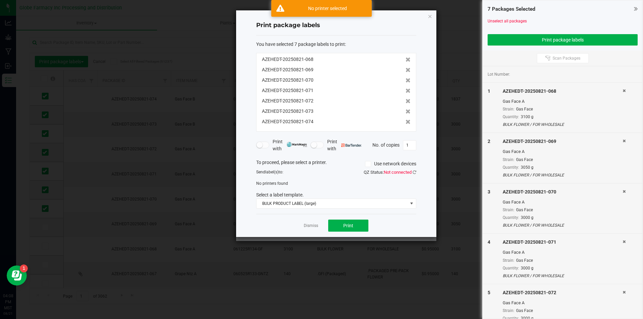
click at [365, 164] on span at bounding box center [368, 164] width 6 height 6
click at [0, 0] on input "Use network devices" at bounding box center [0, 0] width 0 height 0
click at [369, 164] on icon at bounding box center [368, 164] width 4 height 0
click at [0, 0] on input "Use network devices" at bounding box center [0, 0] width 0 height 0
click at [431, 16] on icon "button" at bounding box center [430, 16] width 5 height 8
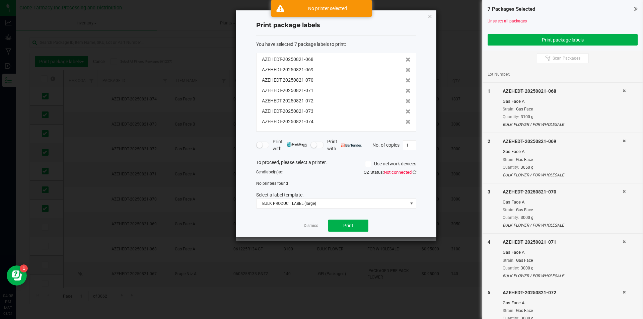
click at [431, 16] on icon "button" at bounding box center [430, 16] width 5 height 8
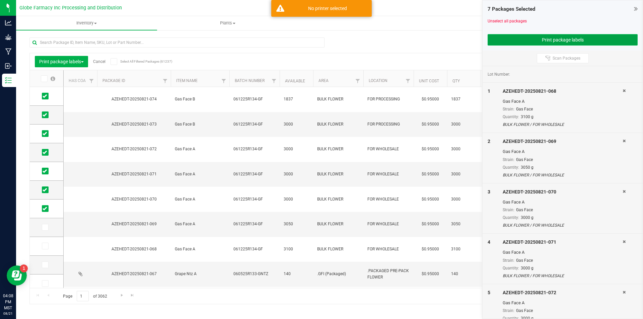
click at [516, 39] on button "Print package labels" at bounding box center [563, 39] width 150 height 11
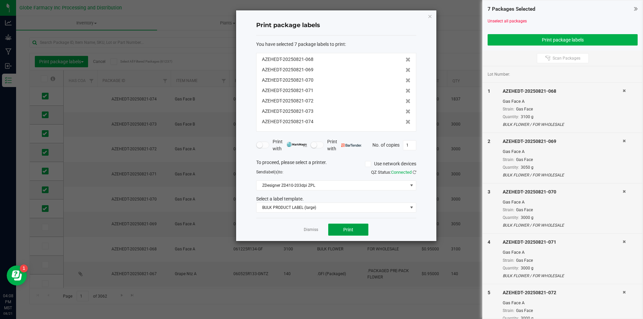
click at [347, 230] on span "Print" at bounding box center [348, 229] width 10 height 5
